Goal: Browse casually: Explore the website without a specific task or goal

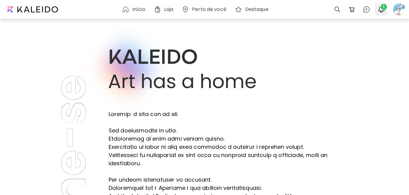
click at [381, 9] on img "button" at bounding box center [381, 9] width 7 height 7
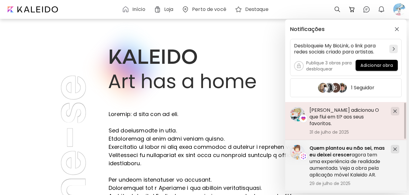
click at [373, 120] on h5 "[PERSON_NAME] adicionou O que flui em ti? aos seus favoritos." at bounding box center [348, 117] width 76 height 20
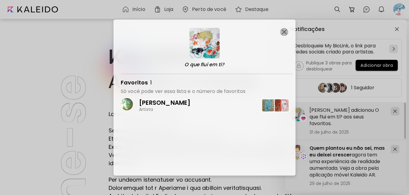
click at [283, 33] on img "button" at bounding box center [284, 31] width 5 height 5
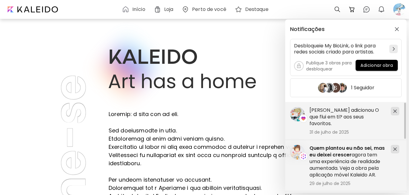
click at [402, 7] on div "Notificações Desbloqueie My BioLink, o link para redes sociais criado para arti…" at bounding box center [204, 97] width 409 height 195
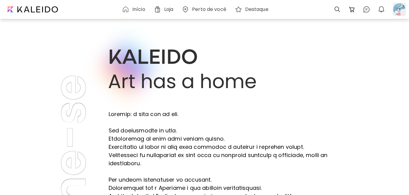
click at [399, 6] on div at bounding box center [399, 9] width 13 height 13
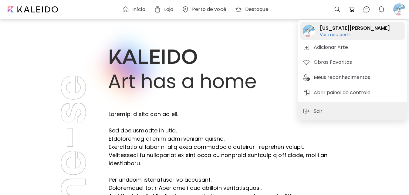
click at [337, 34] on h6 "Ver meu perfil" at bounding box center [355, 34] width 70 height 5
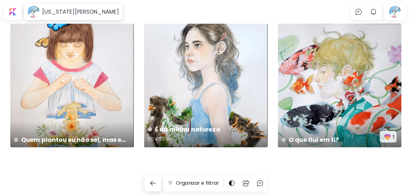
click at [177, 84] on div "É da minha natureza 50 x 63 cm" at bounding box center [206, 86] width 124 height 124
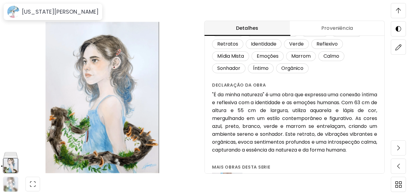
scroll to position [156, 0]
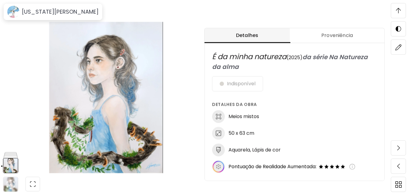
click at [401, 12] on span at bounding box center [398, 10] width 13 height 13
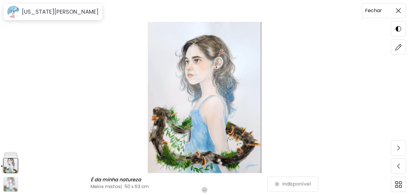
click at [399, 14] on span at bounding box center [398, 10] width 13 height 13
